Goal: Task Accomplishment & Management: Manage account settings

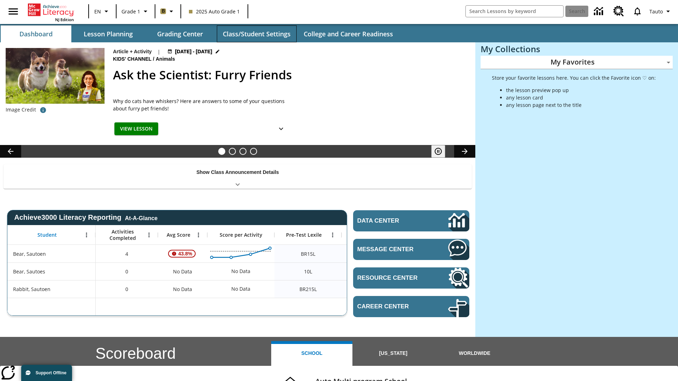
click at [256, 34] on button "Class/Student Settings" at bounding box center [257, 33] width 80 height 17
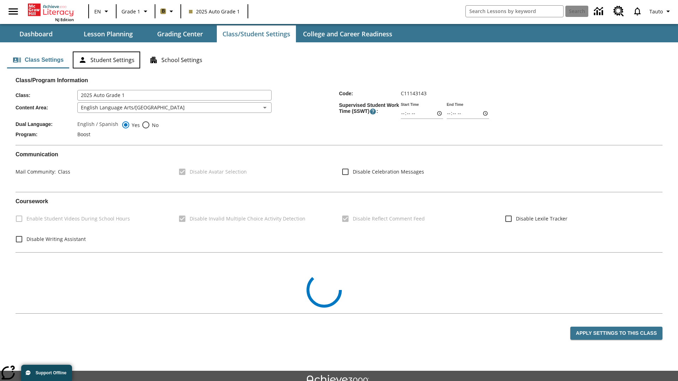
click at [106, 60] on button "Student Settings" at bounding box center [106, 60] width 67 height 17
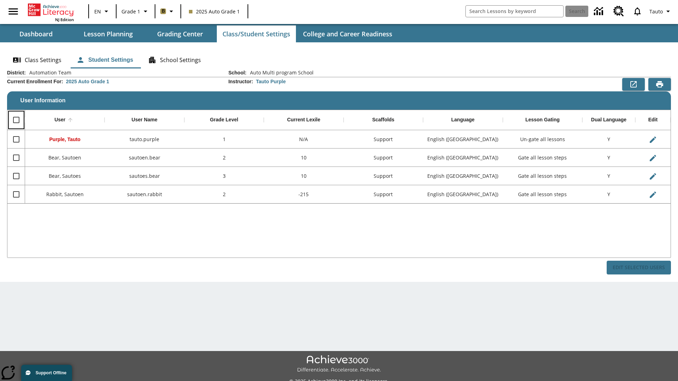
click at [16, 120] on input "Select all rows" at bounding box center [16, 120] width 15 height 15
checkbox input "true"
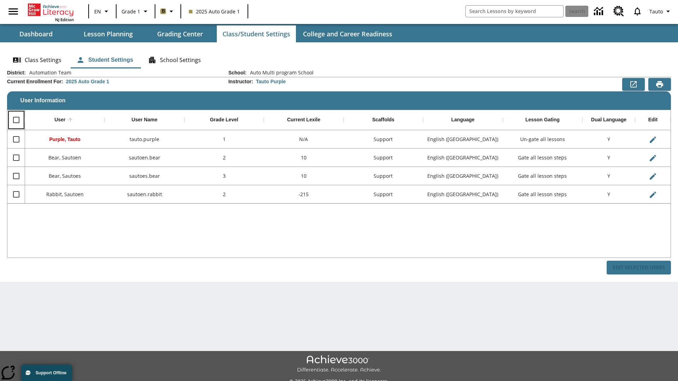
checkbox input "true"
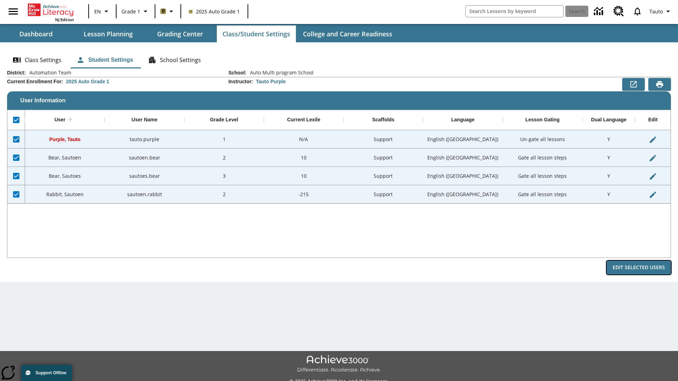
click at [639, 268] on button "Edit Selected Users" at bounding box center [639, 268] width 64 height 14
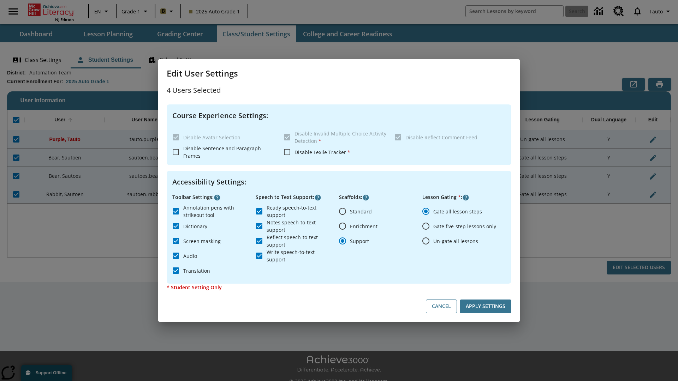
click at [343, 226] on input "Enrichment" at bounding box center [342, 226] width 15 height 15
click at [441, 307] on button "Cancel" at bounding box center [441, 307] width 31 height 14
radio input "false"
radio input "true"
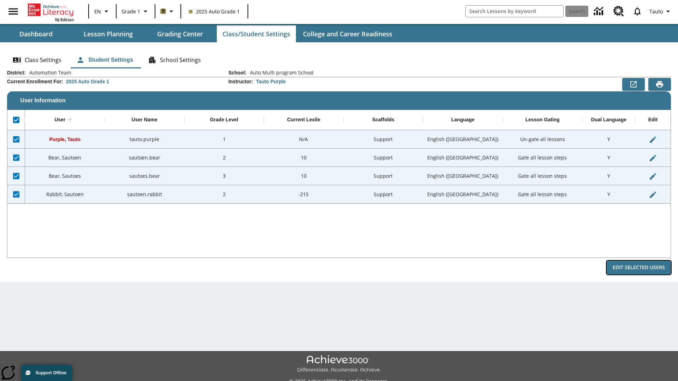
click at [639, 268] on button "Edit Selected Users" at bounding box center [639, 268] width 64 height 14
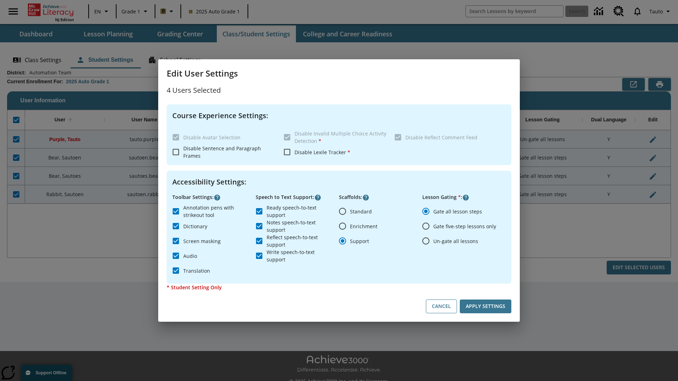
click at [343, 226] on input "Enrichment" at bounding box center [342, 226] width 15 height 15
radio input "true"
click at [486, 307] on button "Apply Settings" at bounding box center [486, 307] width 52 height 14
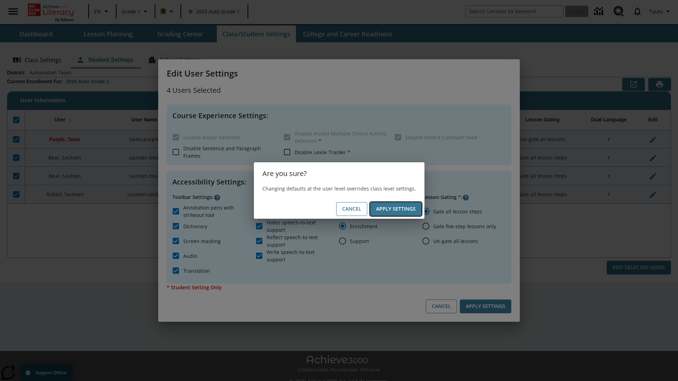
click at [396, 209] on button "Apply Settings" at bounding box center [396, 209] width 52 height 14
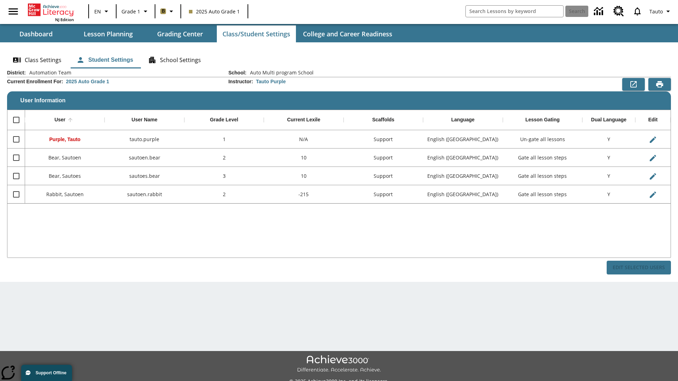
checkbox input "false"
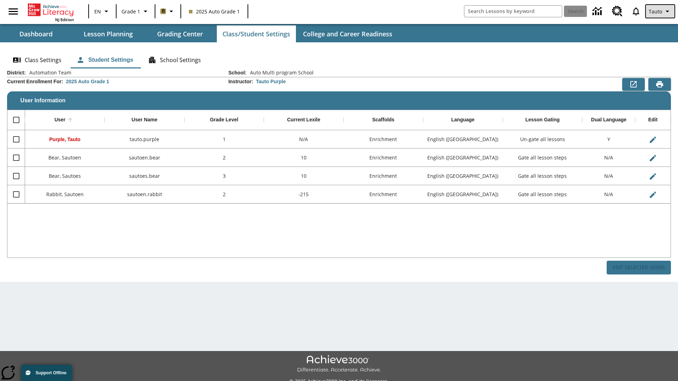
click at [661, 11] on span "Tauto" at bounding box center [655, 11] width 13 height 7
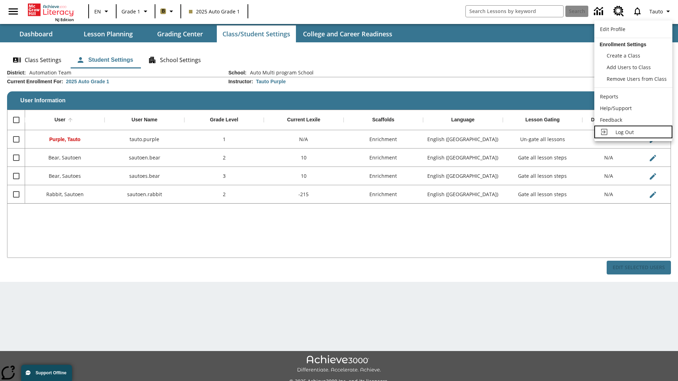
click at [633, 132] on span "Log Out" at bounding box center [625, 132] width 18 height 7
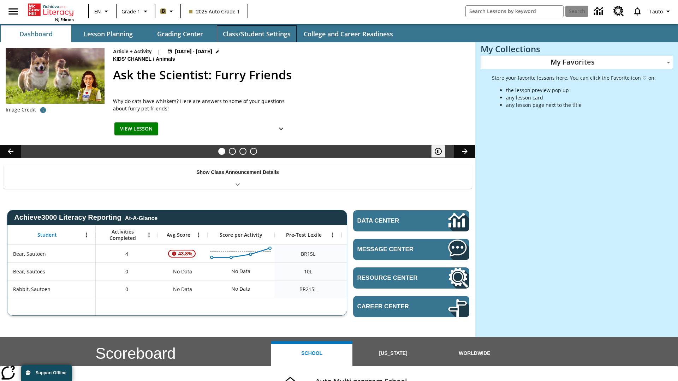
click at [256, 34] on button "Class/Student Settings" at bounding box center [257, 33] width 80 height 17
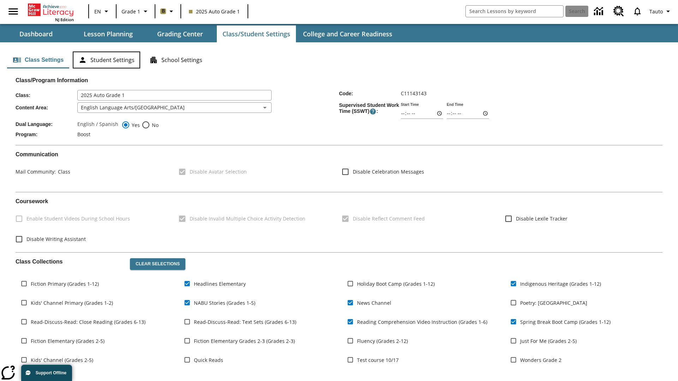
click at [106, 60] on button "Student Settings" at bounding box center [106, 60] width 67 height 17
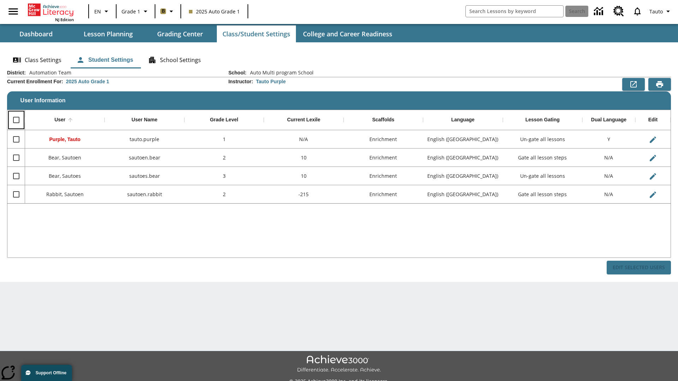
click at [16, 120] on input "Select all rows" at bounding box center [16, 120] width 15 height 15
checkbox input "true"
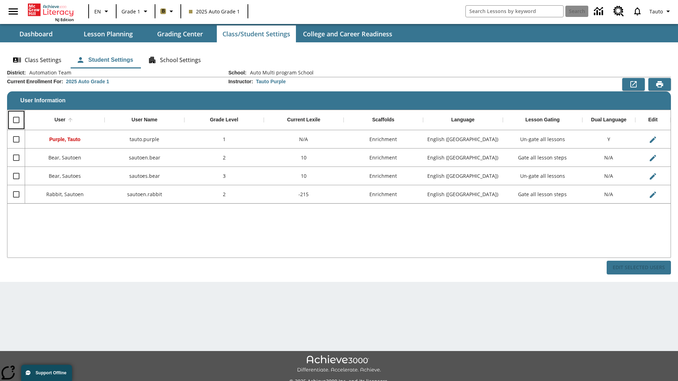
checkbox input "true"
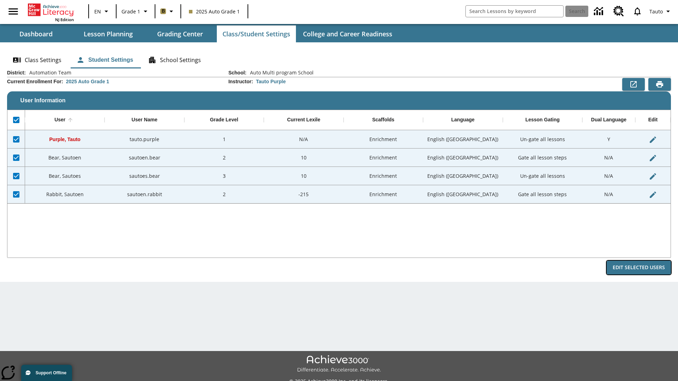
click at [639, 268] on button "Edit Selected Users" at bounding box center [639, 268] width 64 height 14
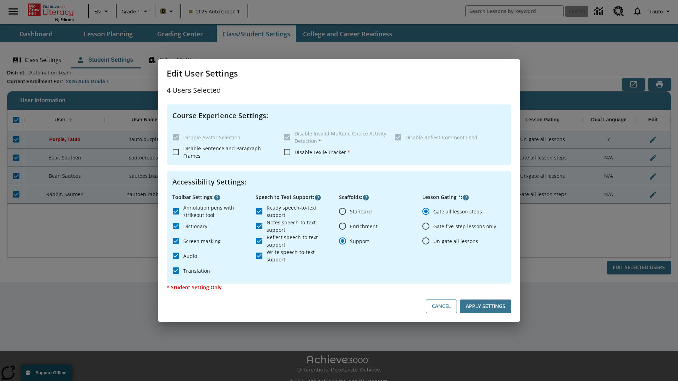
click at [343, 241] on input "Support" at bounding box center [342, 241] width 15 height 15
